Goal: Task Accomplishment & Management: Complete application form

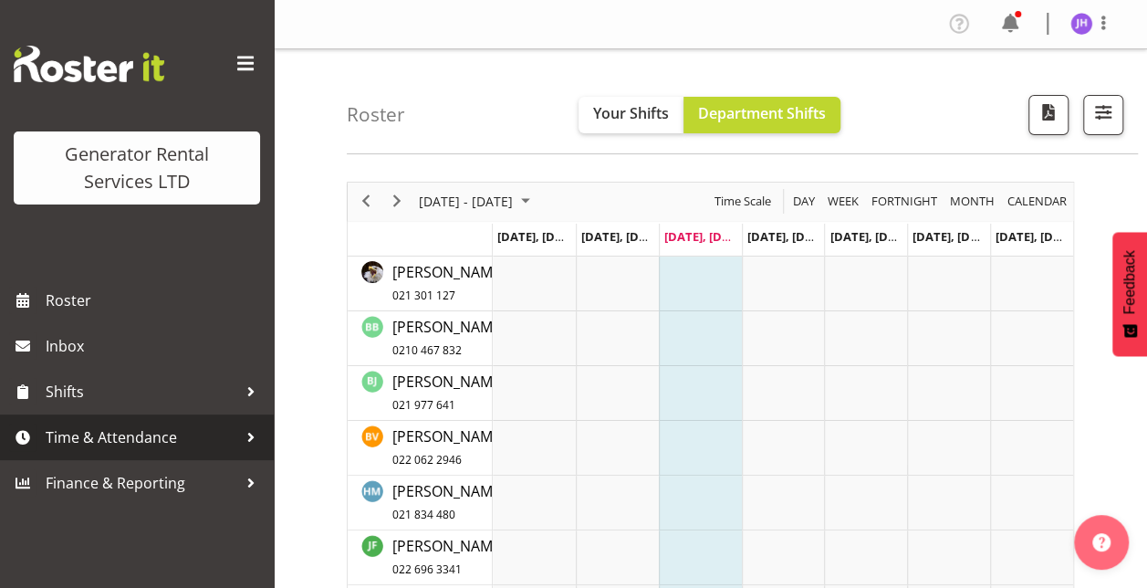
click at [162, 436] on span "Time & Attendance" at bounding box center [142, 436] width 192 height 27
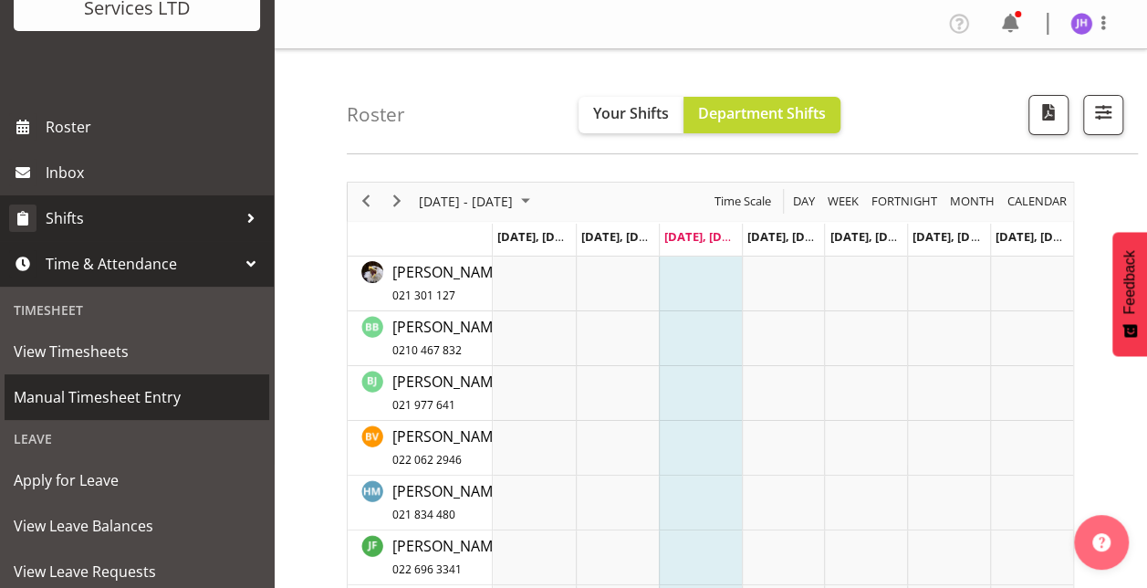
scroll to position [187, 0]
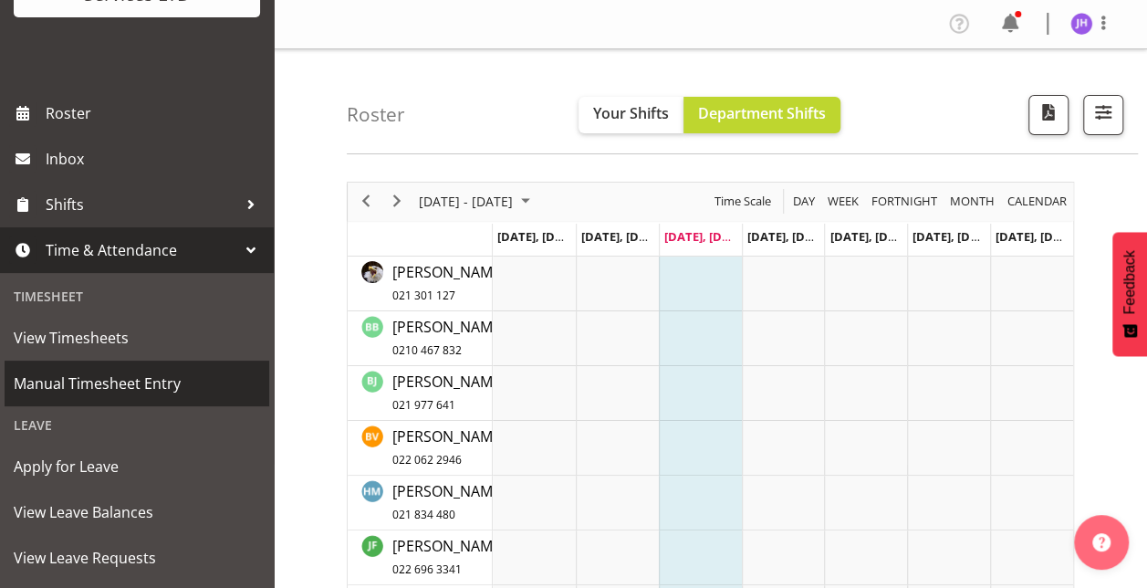
click at [153, 378] on span "Manual Timesheet Entry" at bounding box center [137, 382] width 246 height 27
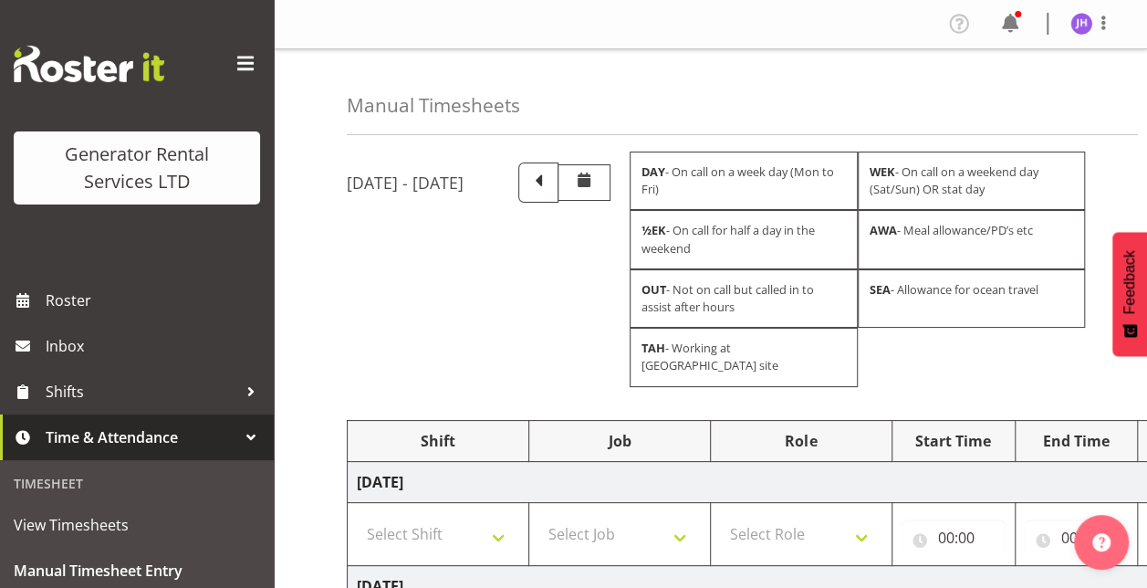
scroll to position [88, 0]
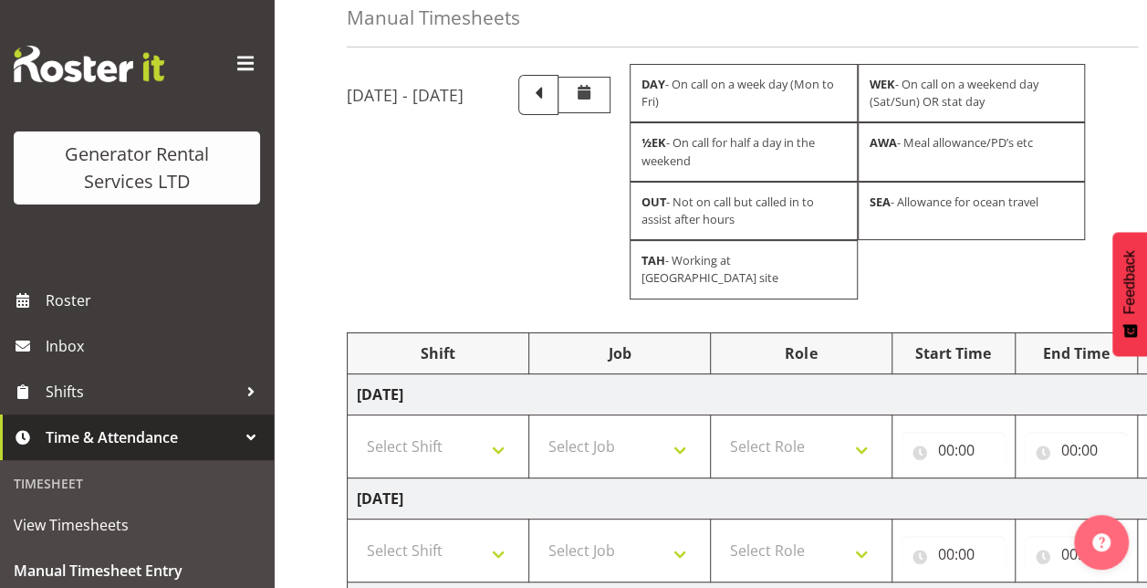
click at [609, 75] on div at bounding box center [541, 95] width 135 height 40
click at [550, 98] on span at bounding box center [538, 93] width 24 height 24
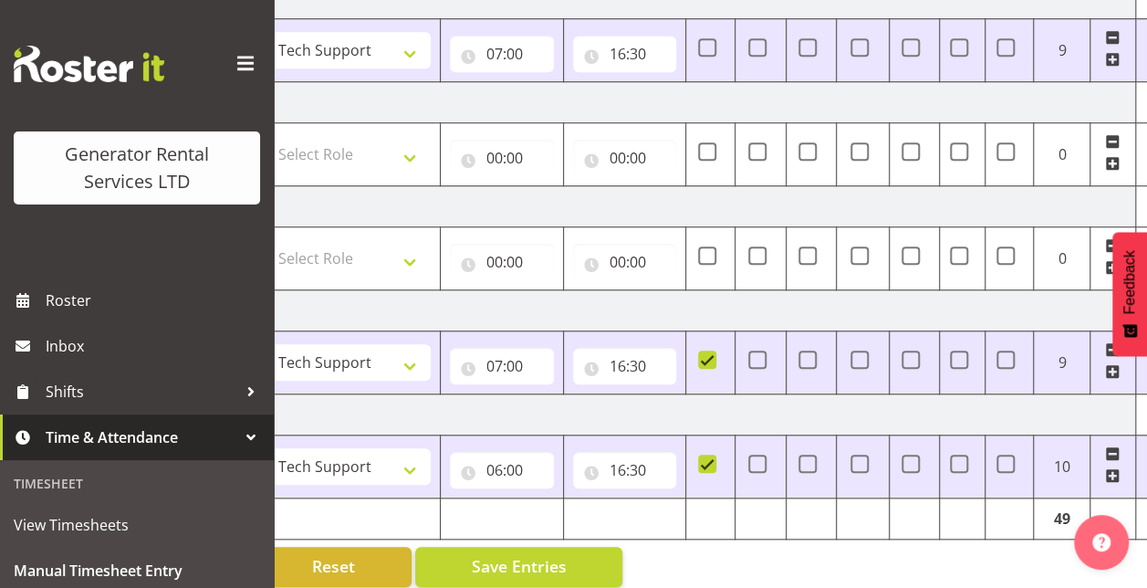
scroll to position [0, 471]
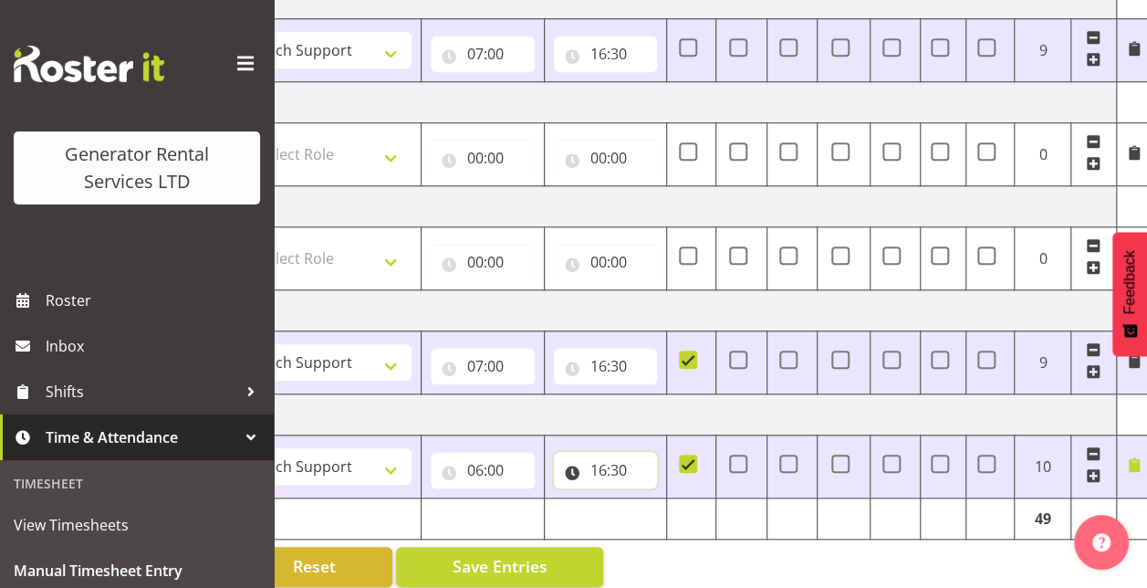
click at [598, 452] on input "16:30" at bounding box center [606, 470] width 104 height 36
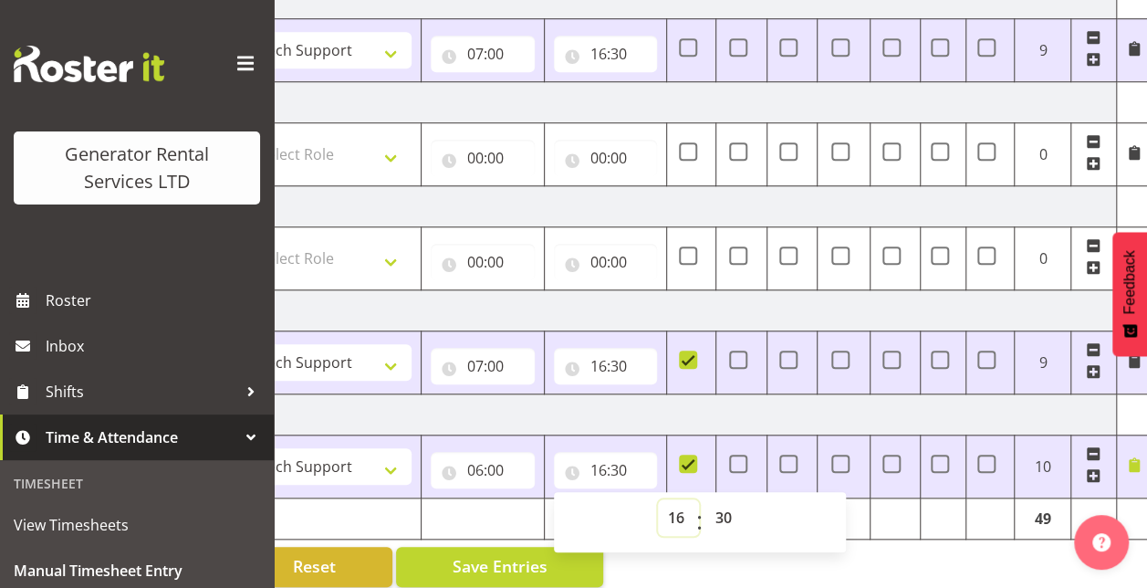
click at [673, 499] on select "00 01 02 03 04 05 06 07 08 09 10 11 12 13 14 15 16 17 18 19 20 21 22 23" at bounding box center [678, 517] width 41 height 36
select select "17"
click at [659, 499] on select "00 01 02 03 04 05 06 07 08 09 10 11 12 13 14 15 16 17 18 19 20 21 22 23" at bounding box center [678, 517] width 41 height 36
type input "17:30"
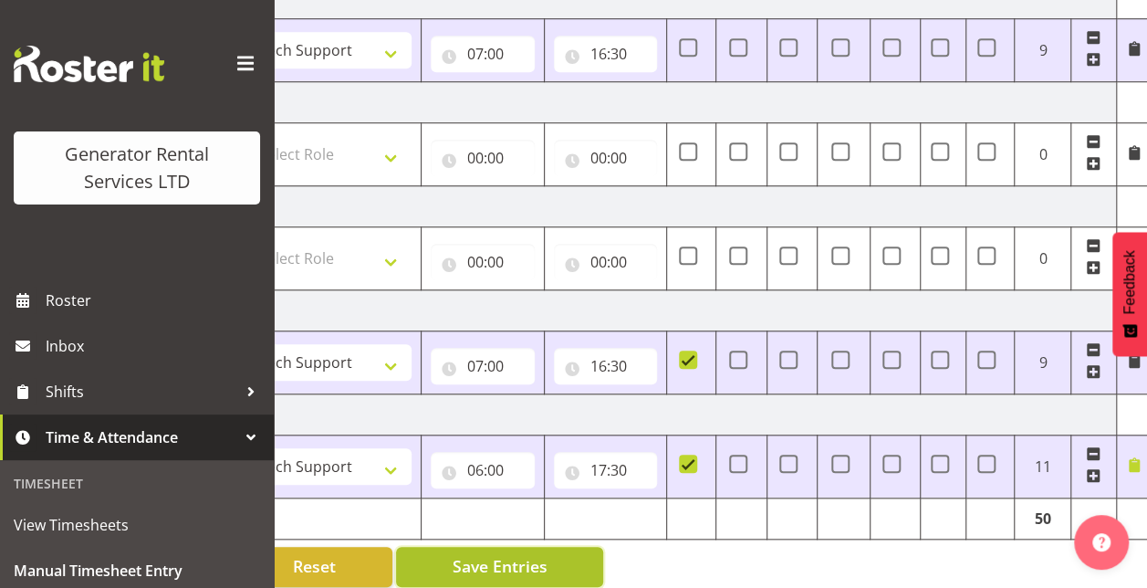
click at [578, 546] on button "Save Entries" at bounding box center [499, 566] width 207 height 40
